Goal: Entertainment & Leisure: Consume media (video, audio)

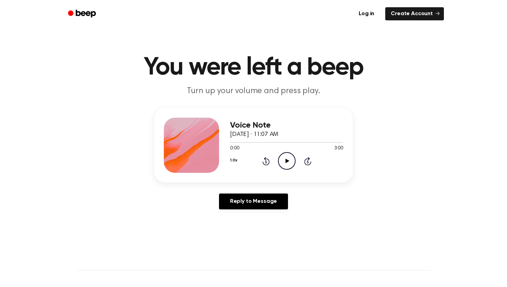
click at [287, 149] on div "0:00 3:00" at bounding box center [286, 148] width 113 height 7
click at [286, 156] on icon "Play Audio" at bounding box center [287, 161] width 18 height 18
click at [286, 161] on icon "Pause Audio" at bounding box center [287, 161] width 18 height 18
click at [283, 159] on icon "Play Audio" at bounding box center [287, 161] width 18 height 18
click at [288, 160] on icon at bounding box center [287, 161] width 4 height 4
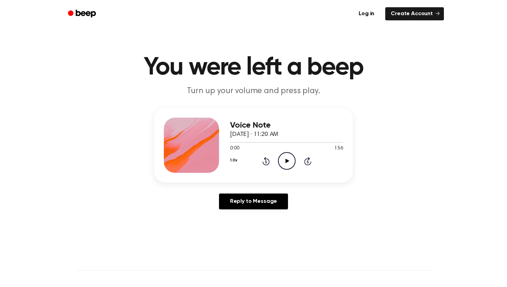
click at [280, 160] on icon "Play Audio" at bounding box center [287, 161] width 18 height 18
click at [279, 158] on circle at bounding box center [286, 160] width 17 height 17
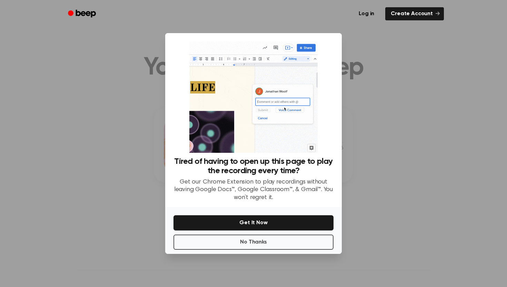
click at [403, 64] on div at bounding box center [253, 143] width 507 height 287
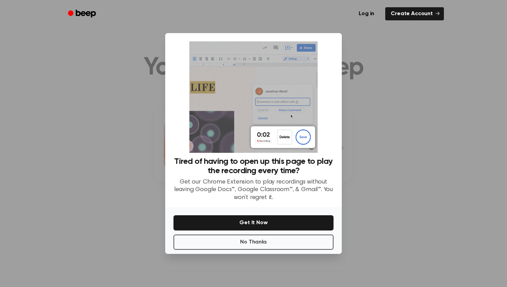
click at [311, 250] on div "No Thanks Get It Now" at bounding box center [253, 230] width 177 height 47
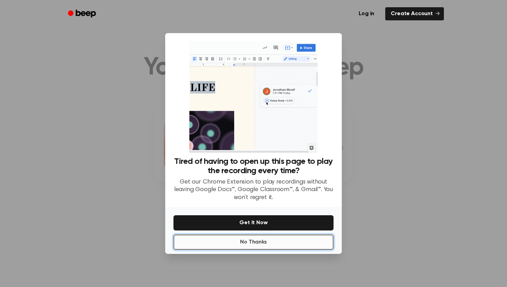
click at [311, 247] on button "No Thanks" at bounding box center [253, 242] width 160 height 15
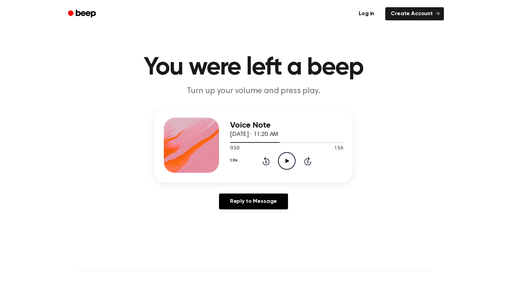
click at [286, 172] on div "Voice Note [DATE] · 11:20 AM 0:50 1:56 Your browser does not support the [objec…" at bounding box center [286, 145] width 113 height 55
click at [286, 162] on icon at bounding box center [287, 161] width 4 height 4
click at [286, 162] on icon "Pause Audio" at bounding box center [287, 161] width 18 height 18
click at [286, 162] on icon at bounding box center [287, 161] width 4 height 4
